Goal: Task Accomplishment & Management: Manage account settings

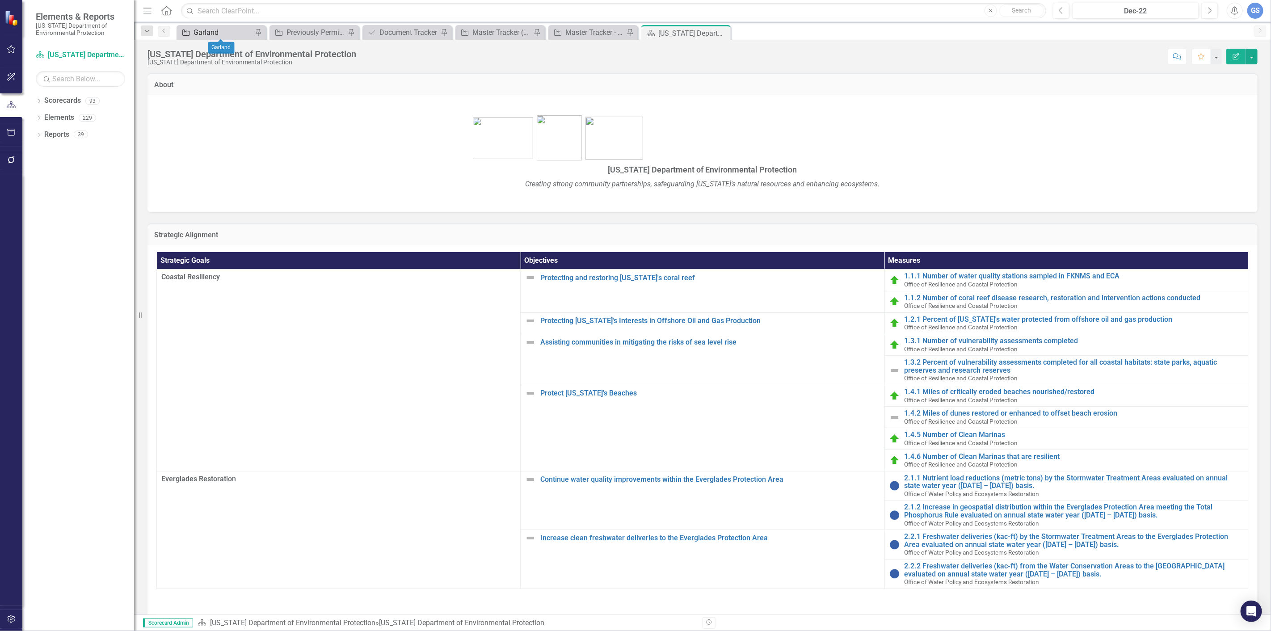
click at [242, 27] on div "Garland" at bounding box center [222, 32] width 59 height 11
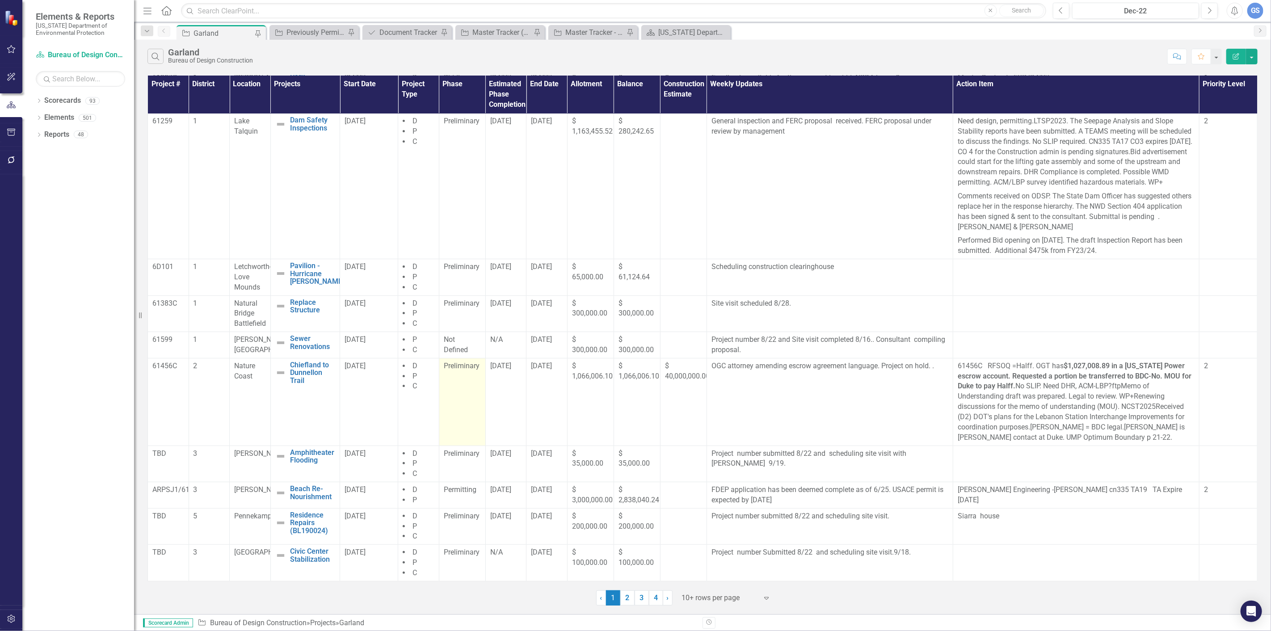
scroll to position [55, 0]
click at [627, 596] on link "2" at bounding box center [627, 597] width 14 height 15
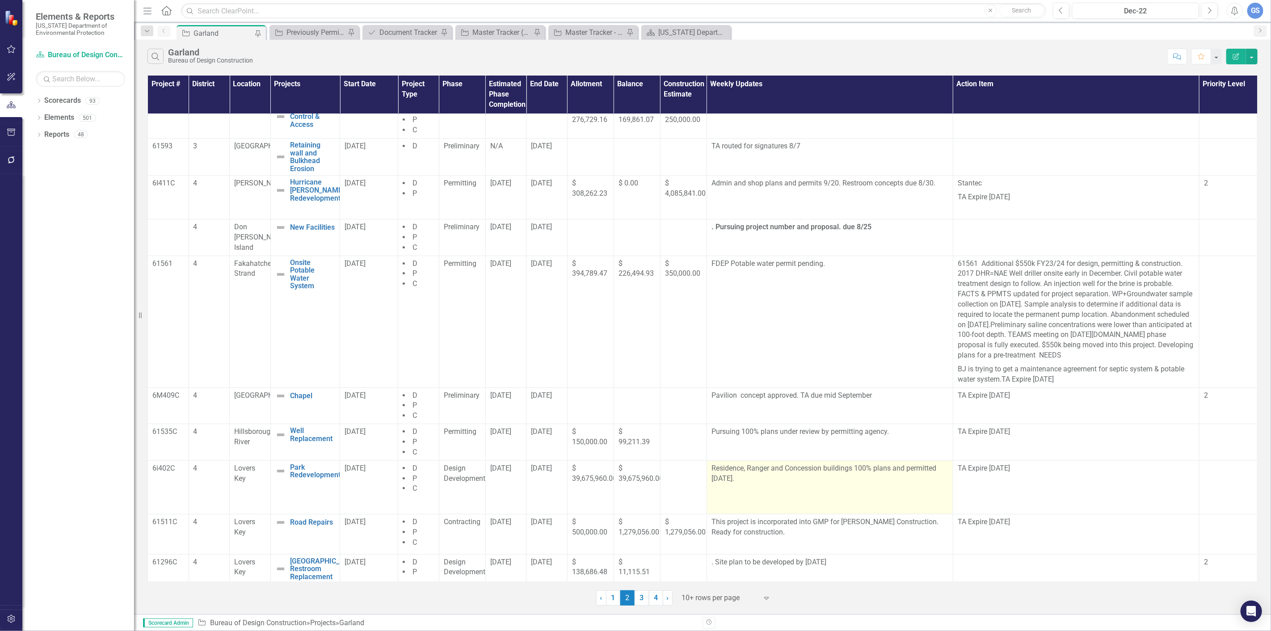
scroll to position [15, 0]
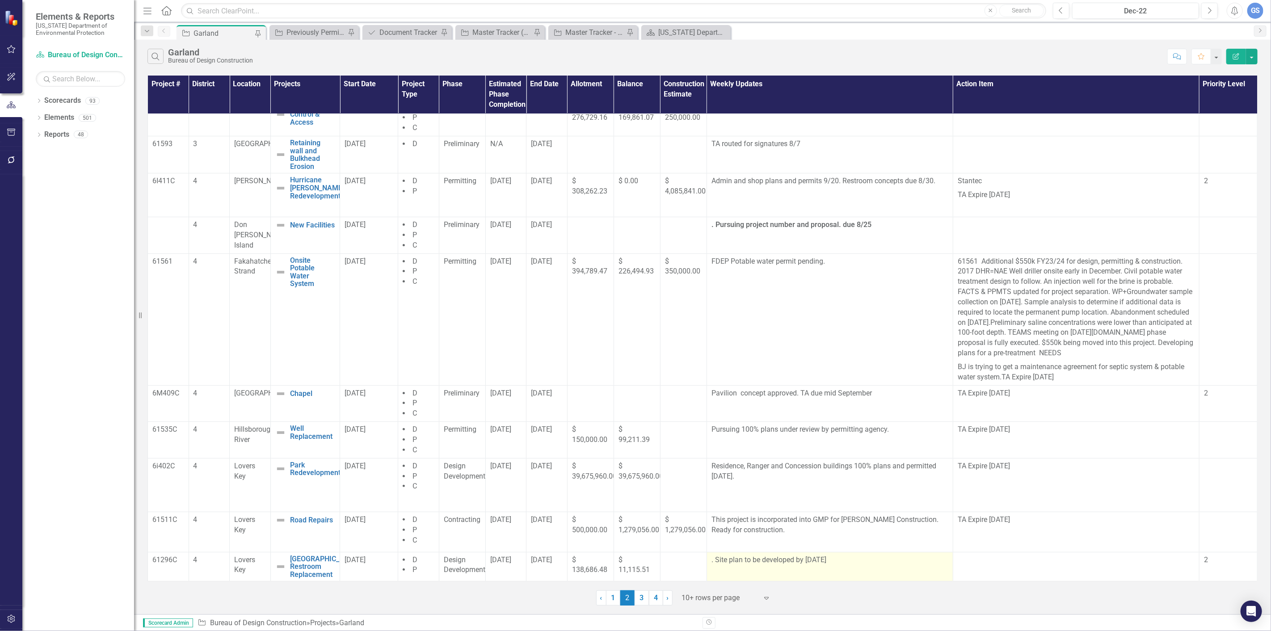
click at [711, 561] on p ". Site plan to be developed by [DATE]" at bounding box center [829, 560] width 237 height 10
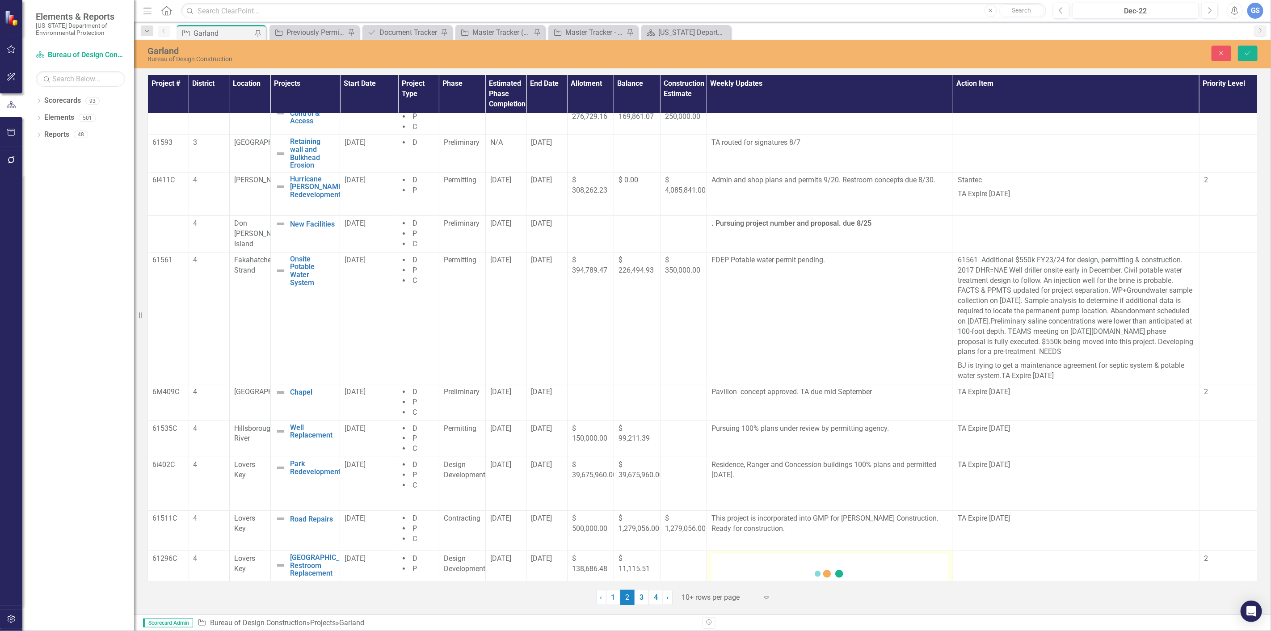
click at [716, 556] on div "Loading... One Moment Please" at bounding box center [829, 581] width 237 height 54
click at [1052, 564] on div at bounding box center [1076, 559] width 237 height 11
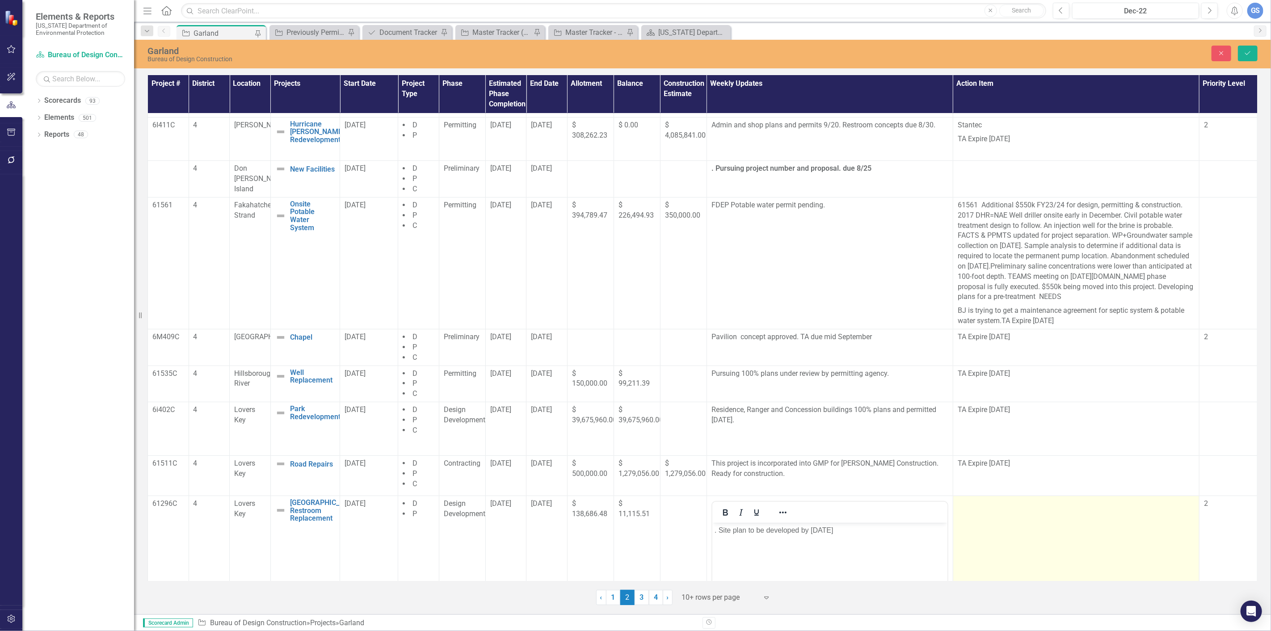
scroll to position [197, 0]
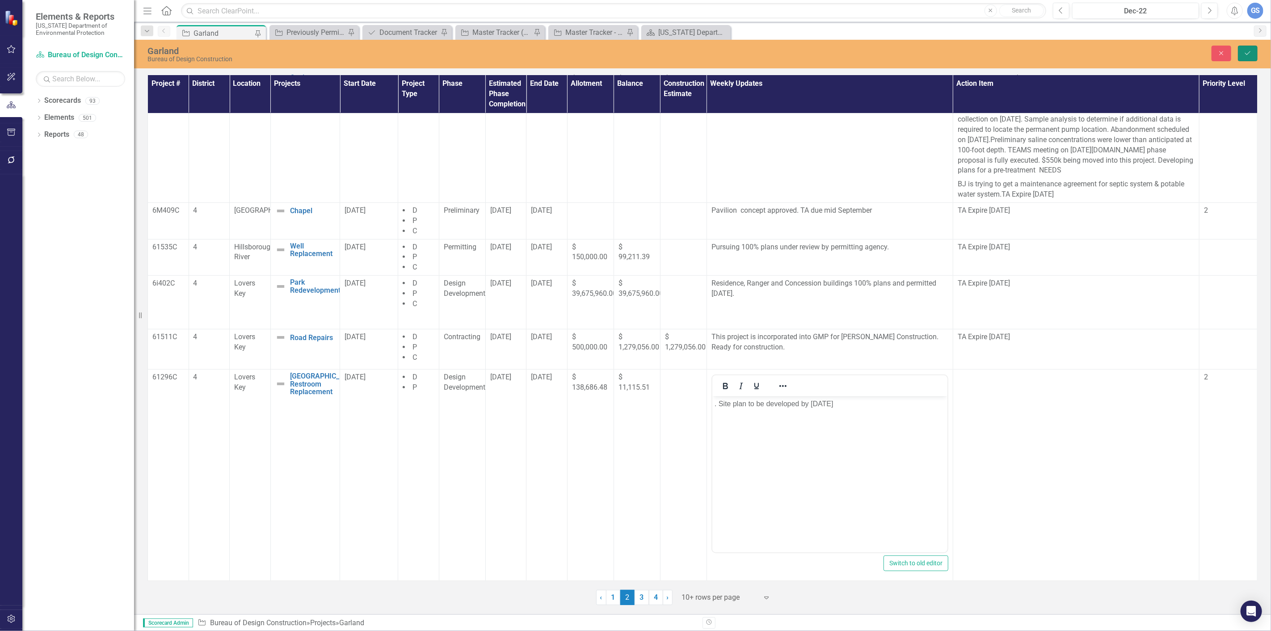
click at [1245, 46] on button "Save" at bounding box center [1248, 54] width 20 height 16
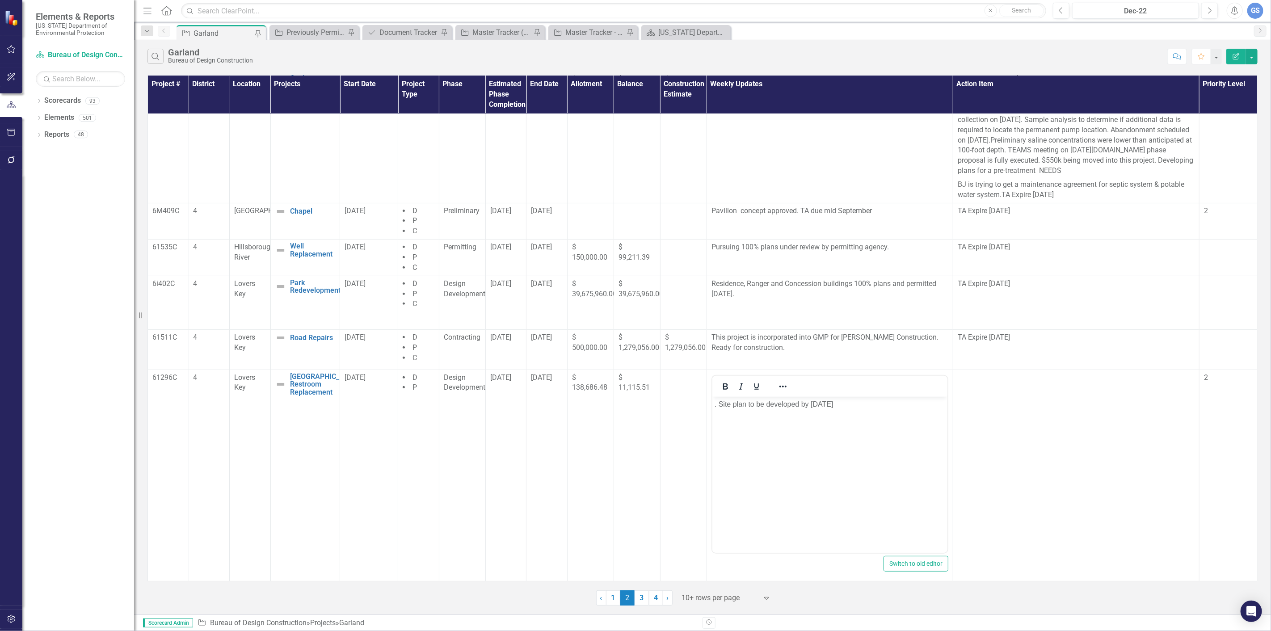
scroll to position [0, 0]
